Goal: Task Accomplishment & Management: Manage account settings

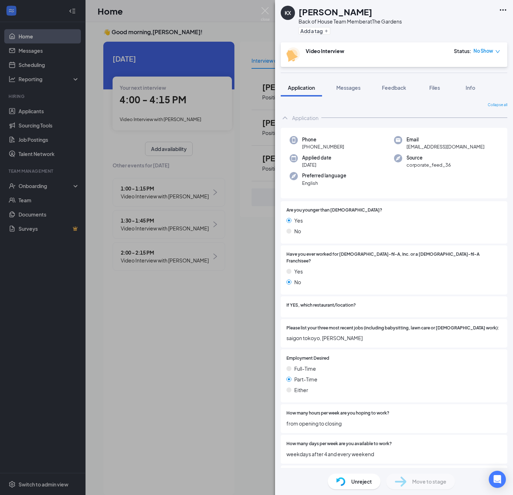
scroll to position [267, 0]
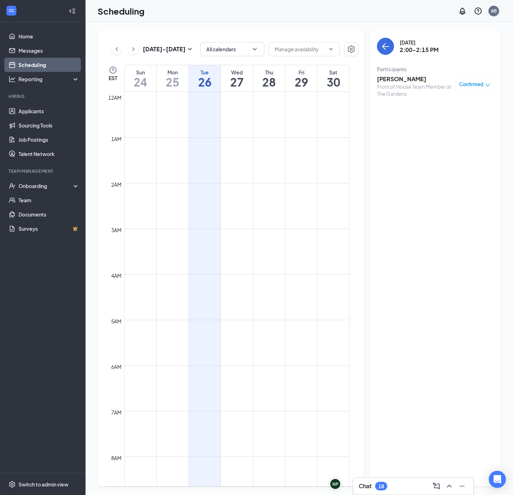
scroll to position [457, 0]
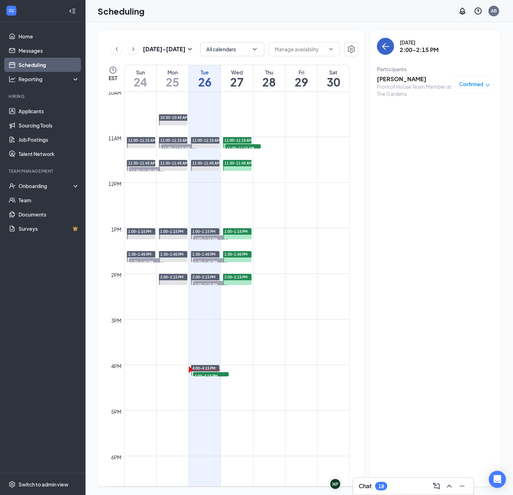
click at [383, 41] on button "back-button" at bounding box center [385, 46] width 17 height 17
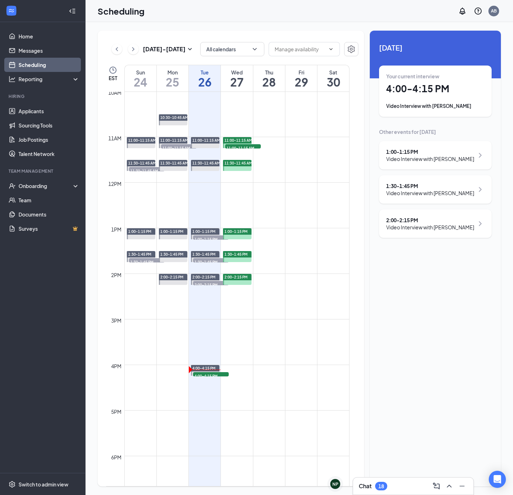
click at [425, 102] on div "Your current interview 4:00 - 4:15 PM Video Interview with [PERSON_NAME]" at bounding box center [435, 91] width 98 height 37
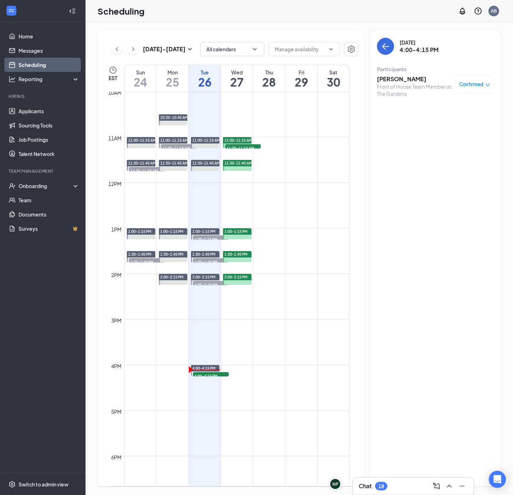
click at [389, 78] on h3 "[PERSON_NAME]" at bounding box center [414, 79] width 75 height 8
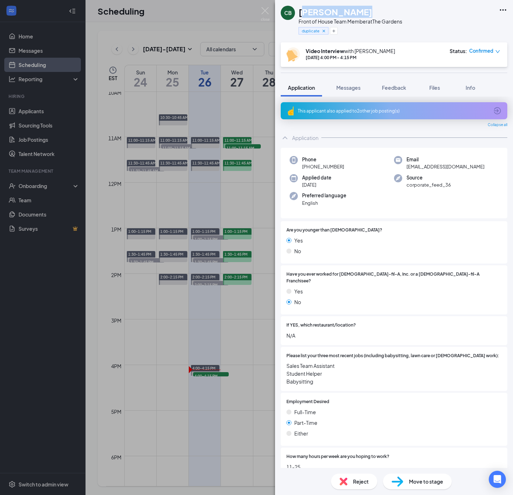
drag, startPoint x: 308, startPoint y: 17, endPoint x: 303, endPoint y: 18, distance: 4.3
click at [299, 11] on div "[PERSON_NAME]" at bounding box center [350, 12] width 104 height 12
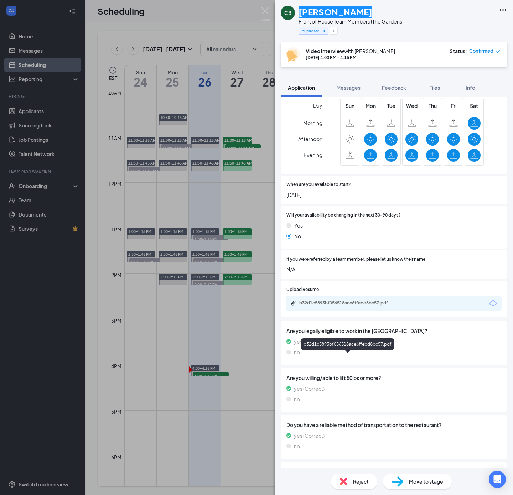
scroll to position [427, 0]
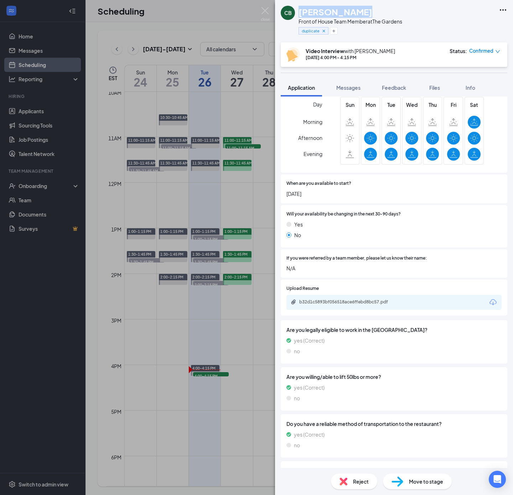
click at [364, 299] on div "b32d1c5893bf056518ace6ffebd8bc57.pdf" at bounding box center [348, 302] width 115 height 7
click at [265, 11] on img at bounding box center [265, 14] width 9 height 14
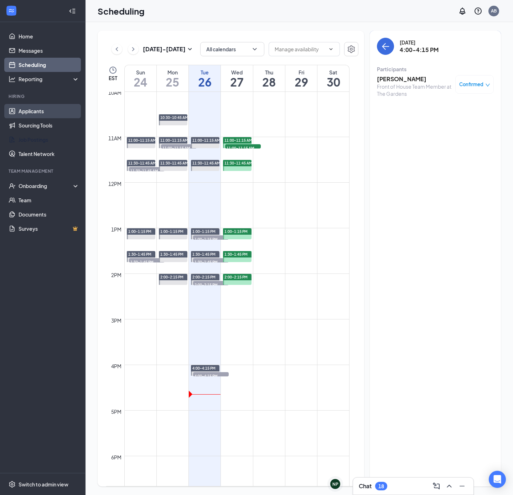
click at [22, 109] on link "Applicants" at bounding box center [49, 111] width 61 height 14
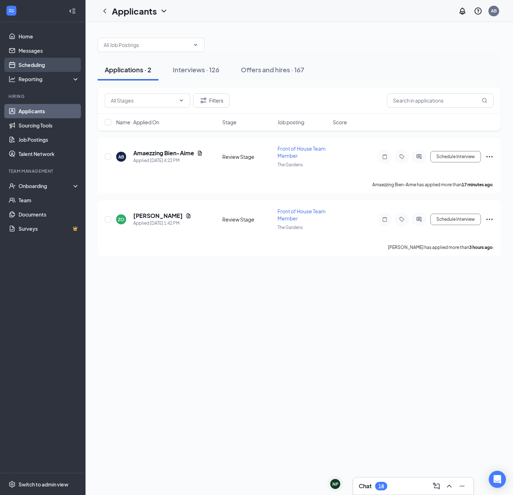
click at [32, 67] on link "Scheduling" at bounding box center [49, 65] width 61 height 14
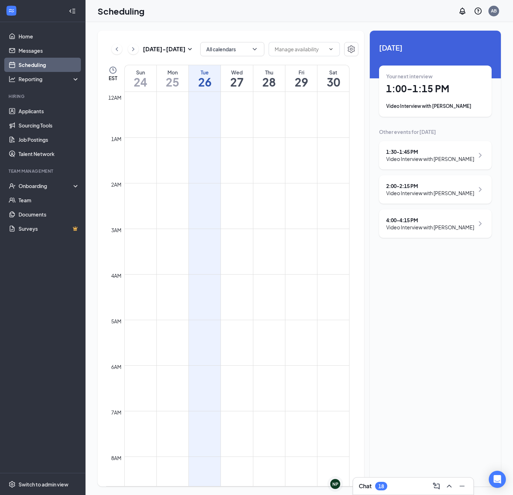
scroll to position [350, 0]
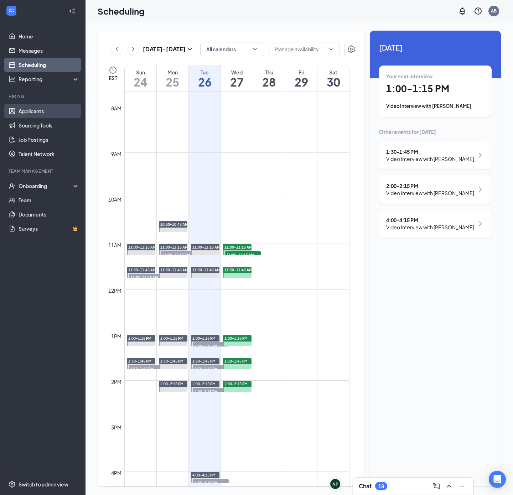
click at [31, 108] on link "Applicants" at bounding box center [49, 111] width 61 height 14
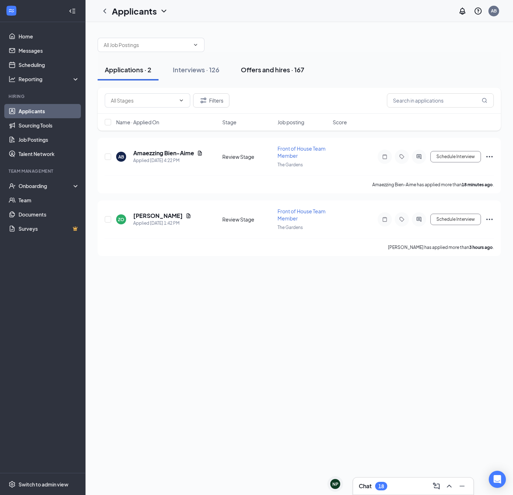
click at [257, 69] on div "Offers and hires · 167" at bounding box center [272, 69] width 63 height 9
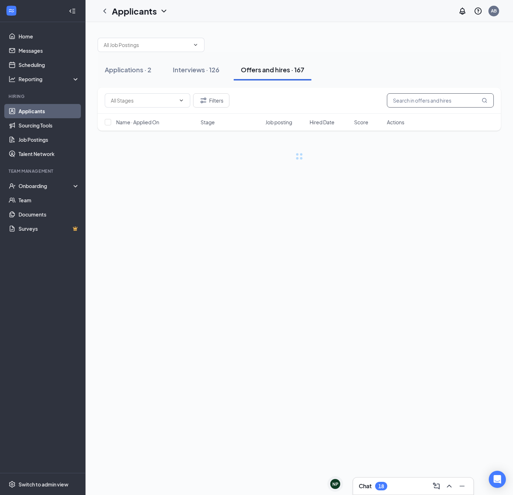
click at [412, 103] on input "text" at bounding box center [440, 100] width 107 height 14
type input "[PERSON_NAME]"
